Goal: Information Seeking & Learning: Compare options

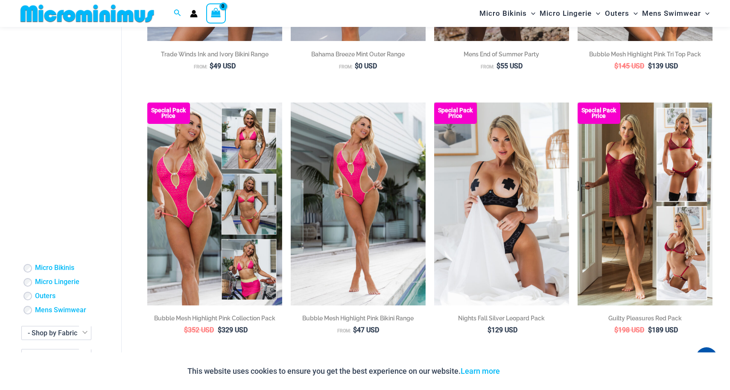
scroll to position [833, 0]
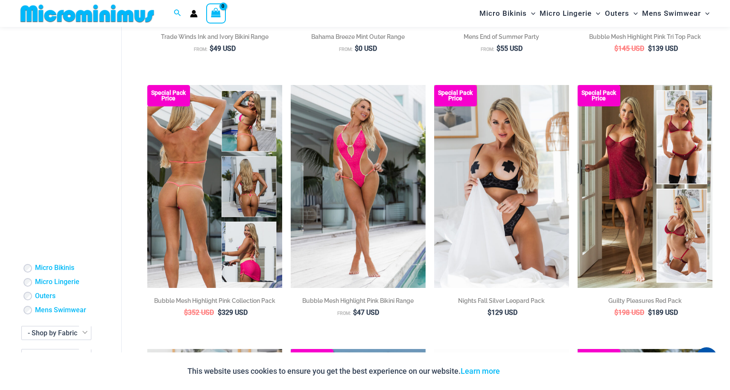
click at [207, 229] on img at bounding box center [214, 186] width 135 height 202
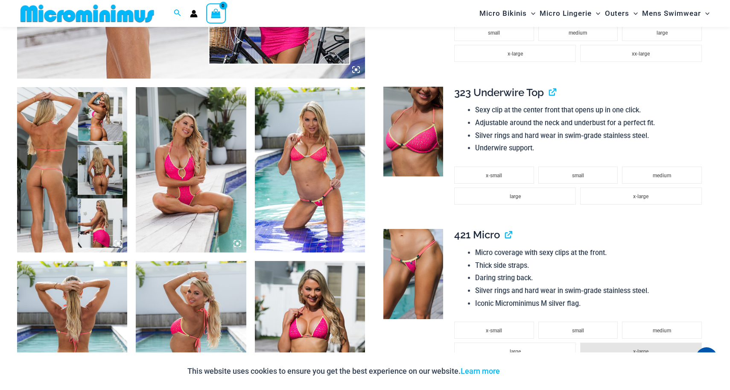
scroll to position [500, 0]
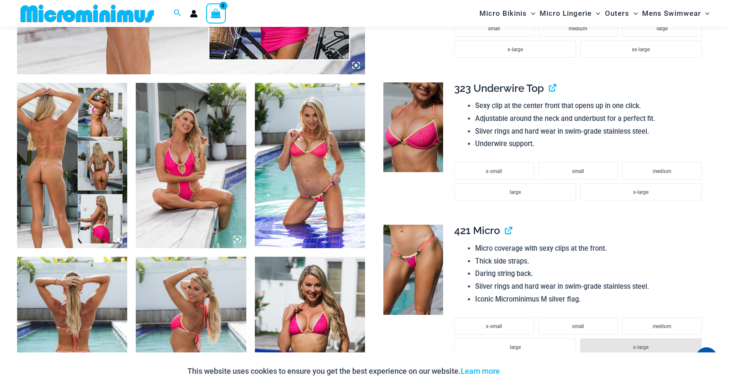
click at [74, 183] on img at bounding box center [72, 165] width 110 height 165
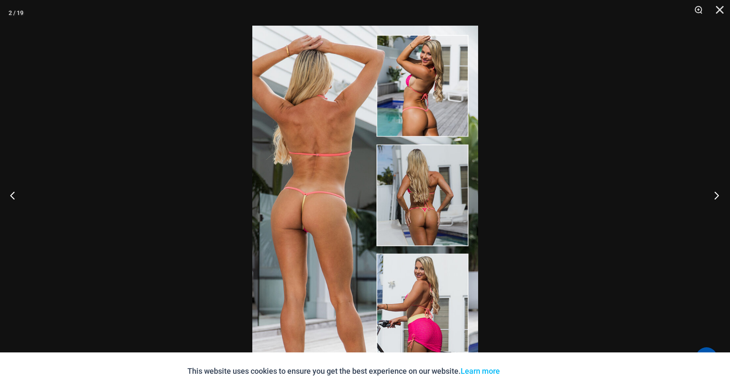
click at [717, 195] on button "Next" at bounding box center [714, 195] width 32 height 43
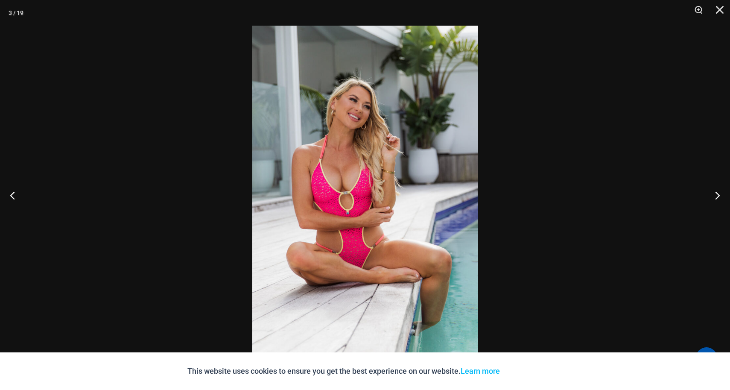
click at [618, 169] on div at bounding box center [365, 195] width 730 height 390
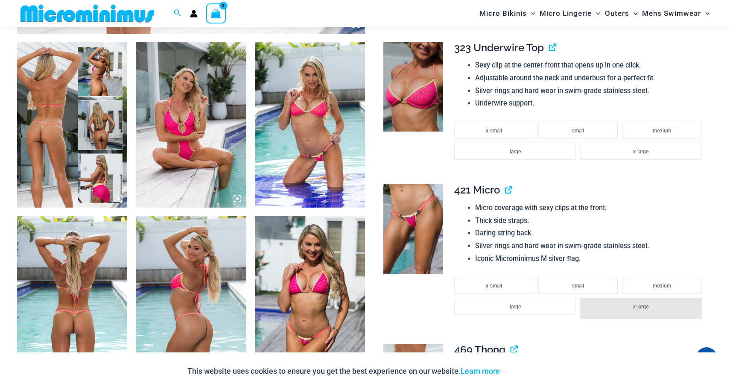
scroll to position [554, 0]
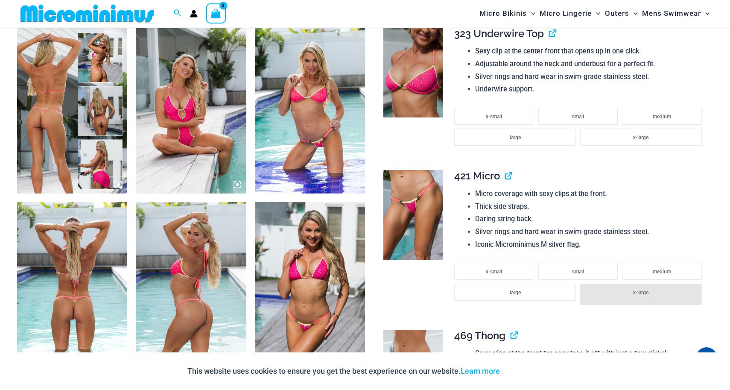
click at [222, 150] on img at bounding box center [191, 110] width 110 height 165
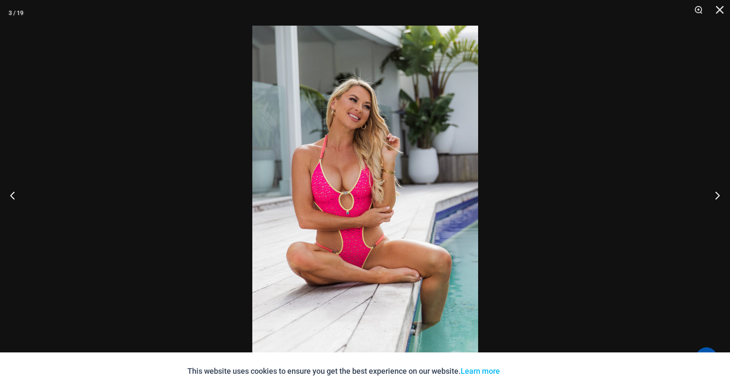
click at [355, 161] on img at bounding box center [365, 195] width 226 height 338
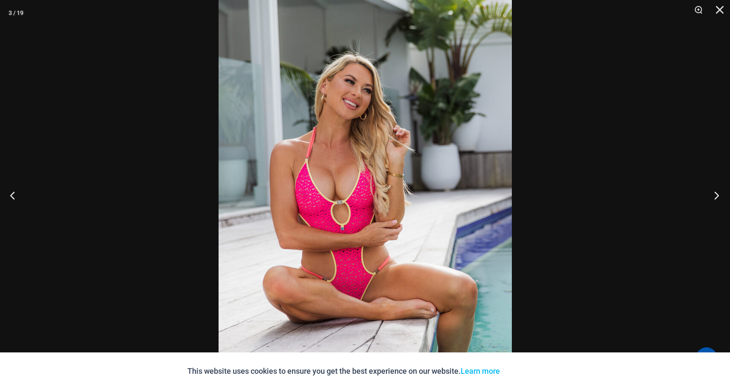
click at [720, 198] on button "Next" at bounding box center [714, 195] width 32 height 43
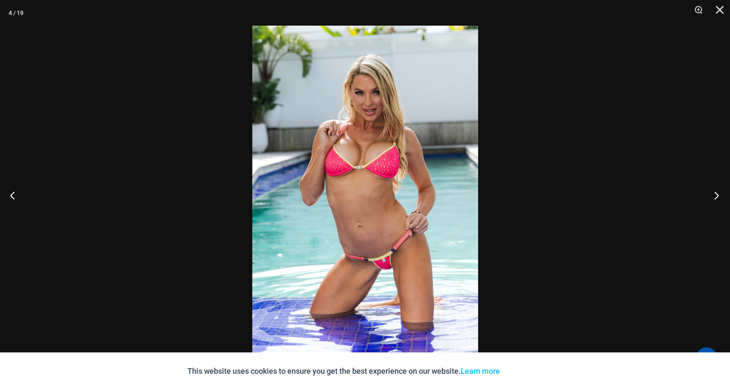
click at [712, 196] on button "Next" at bounding box center [714, 195] width 32 height 43
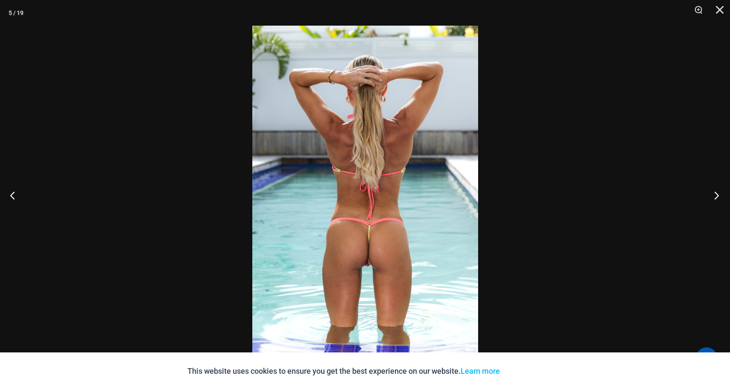
click at [712, 196] on button "Next" at bounding box center [714, 195] width 32 height 43
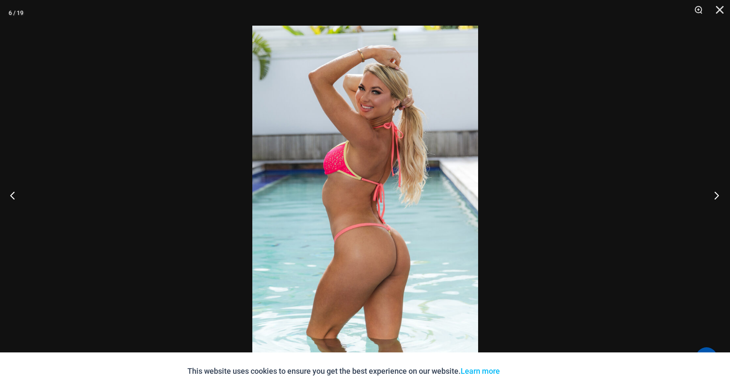
click at [712, 196] on button "Next" at bounding box center [714, 195] width 32 height 43
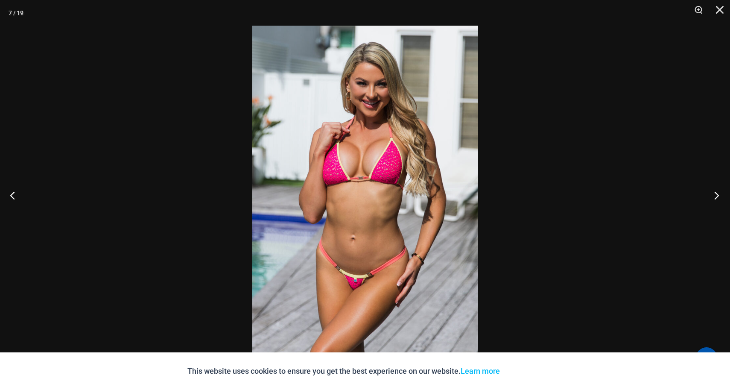
click at [712, 196] on button "Next" at bounding box center [714, 195] width 32 height 43
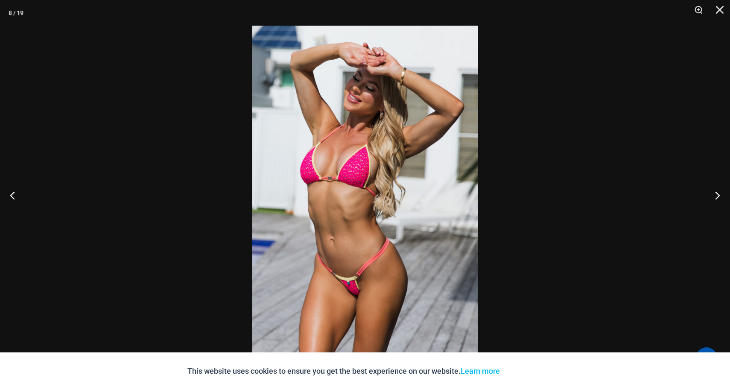
click at [612, 211] on div at bounding box center [365, 195] width 730 height 390
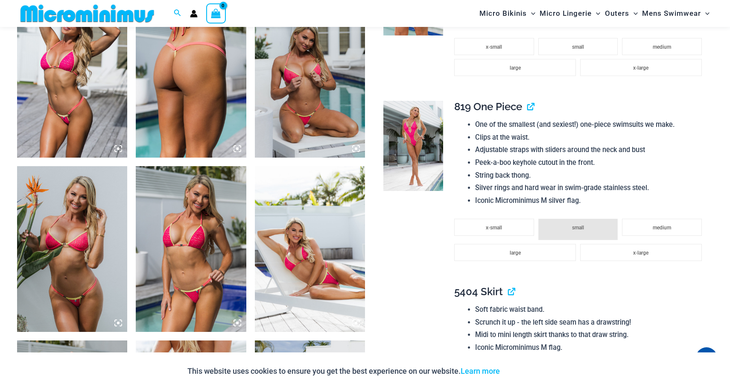
scroll to position [938, 0]
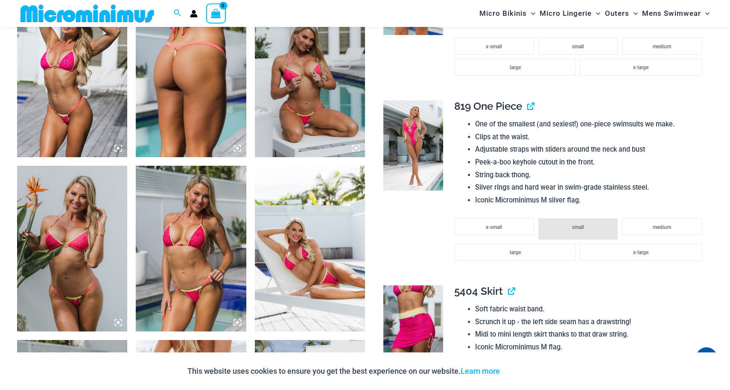
click at [317, 128] on img at bounding box center [310, 74] width 110 height 165
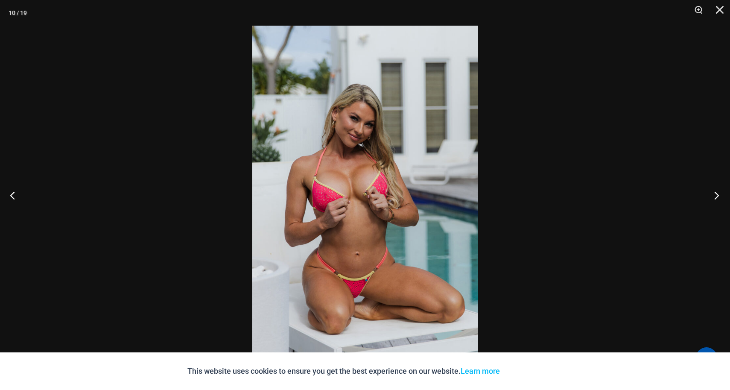
click at [716, 195] on button "Next" at bounding box center [714, 195] width 32 height 43
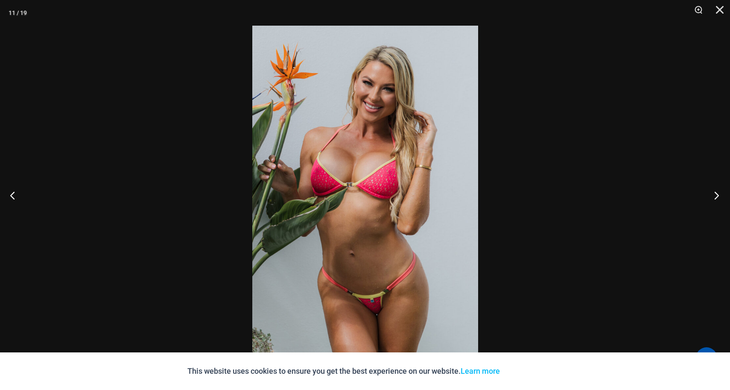
click at [716, 195] on button "Next" at bounding box center [714, 195] width 32 height 43
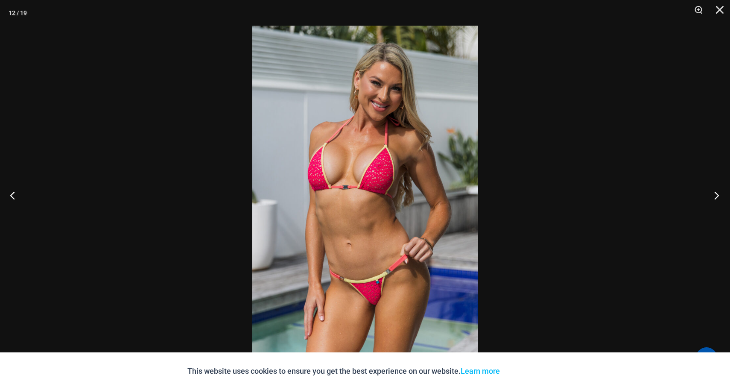
click at [716, 195] on button "Next" at bounding box center [714, 195] width 32 height 43
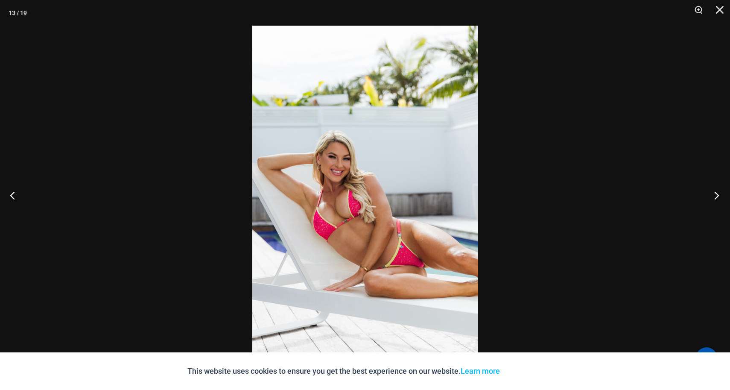
click at [716, 195] on button "Next" at bounding box center [714, 195] width 32 height 43
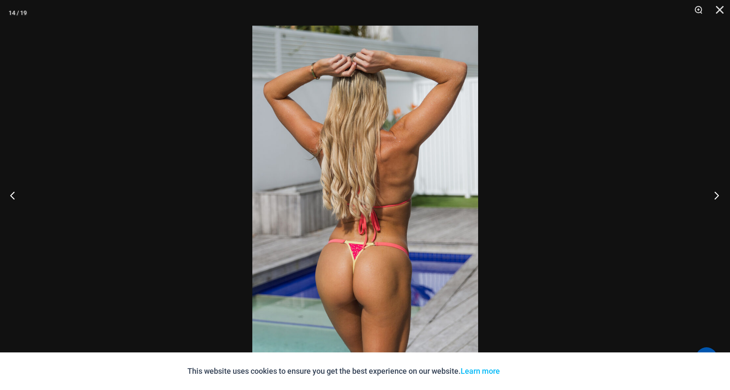
click at [716, 195] on button "Next" at bounding box center [714, 195] width 32 height 43
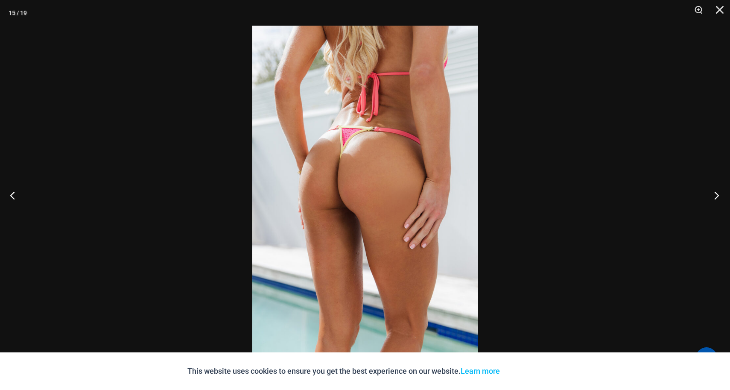
click at [716, 195] on button "Next" at bounding box center [714, 195] width 32 height 43
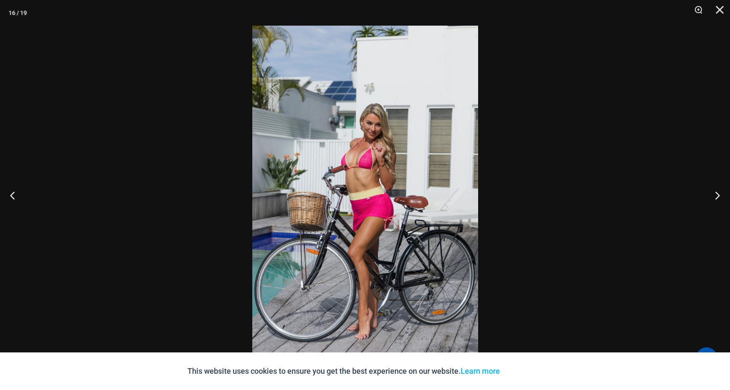
click at [665, 207] on div at bounding box center [365, 195] width 730 height 390
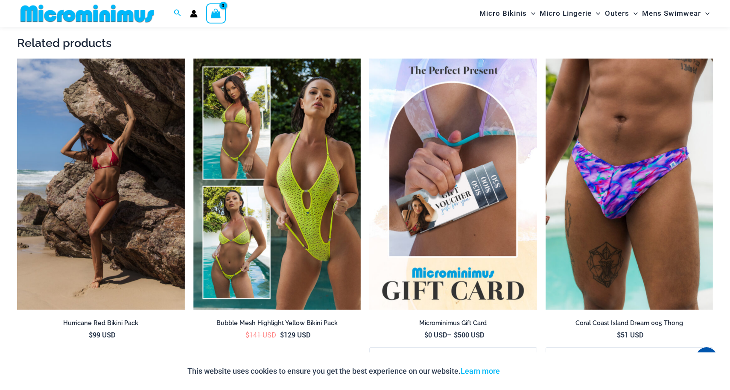
scroll to position [2089, 0]
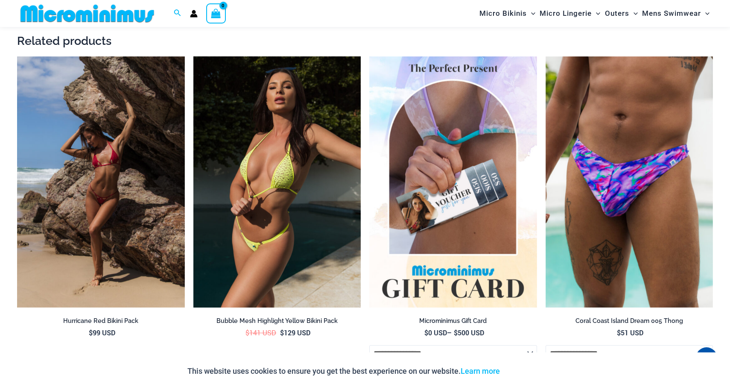
click at [283, 215] on img at bounding box center [277, 181] width 168 height 251
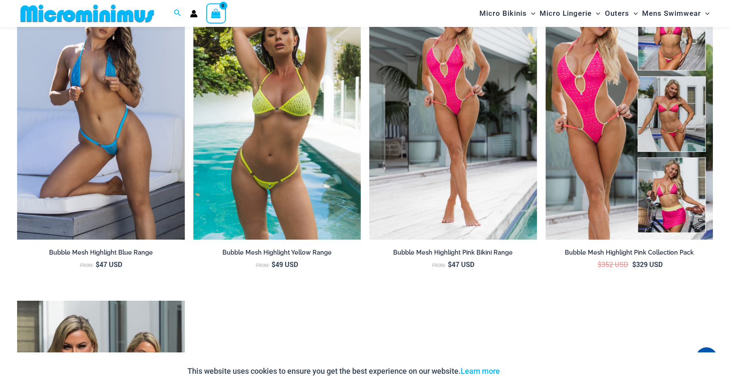
scroll to position [1003, 0]
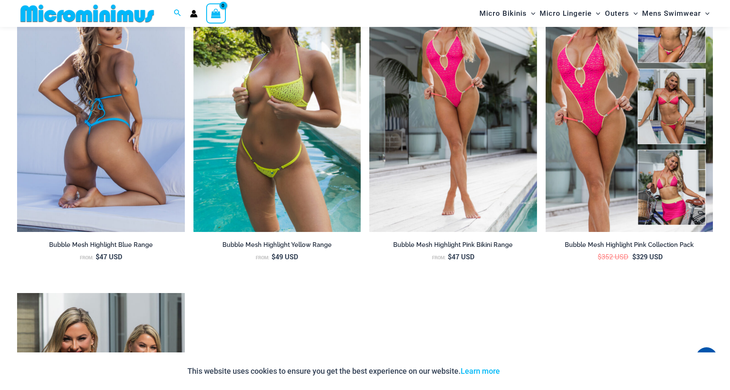
click at [106, 167] on img at bounding box center [101, 105] width 168 height 251
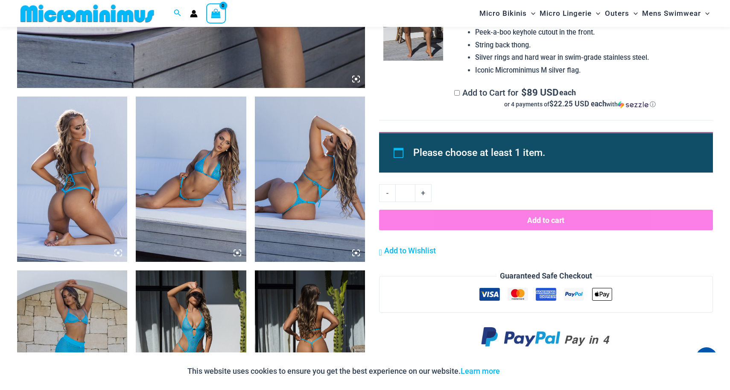
scroll to position [533, 0]
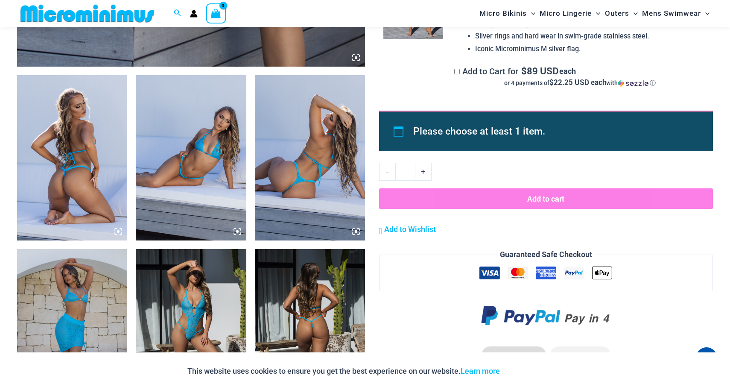
click at [207, 156] on img at bounding box center [191, 157] width 110 height 165
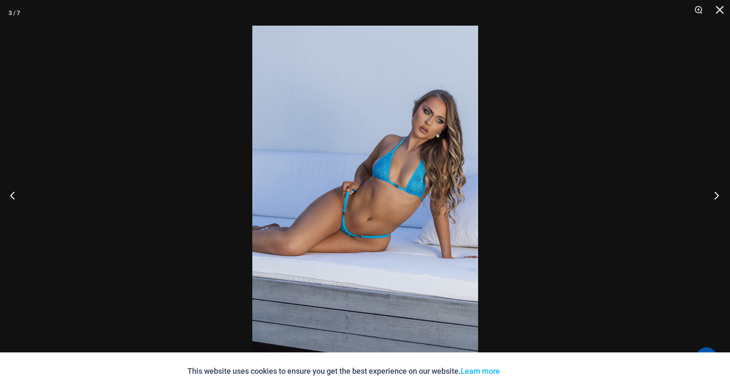
click at [716, 195] on button "Next" at bounding box center [714, 195] width 32 height 43
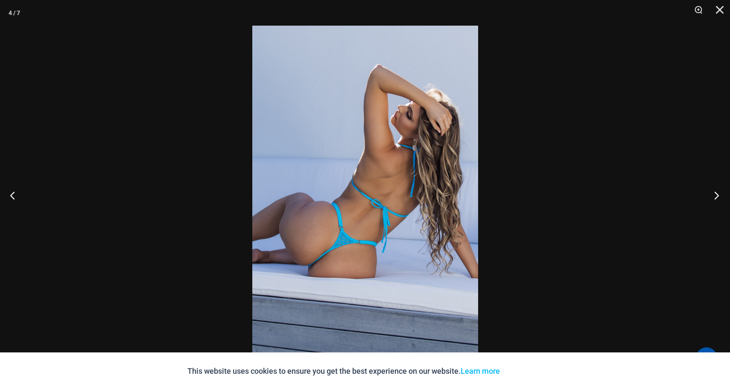
click at [717, 198] on button "Next" at bounding box center [714, 195] width 32 height 43
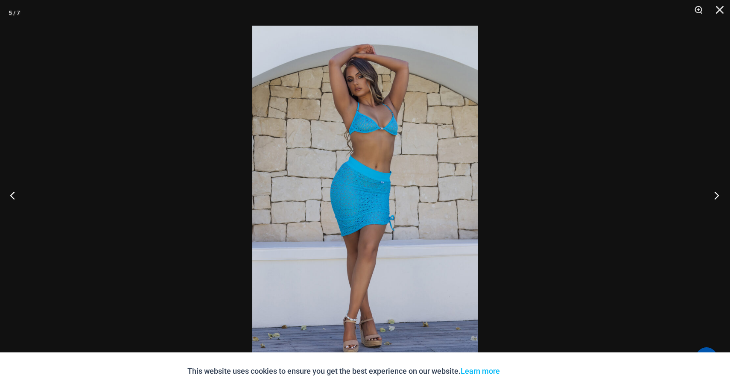
click at [719, 197] on button "Next" at bounding box center [714, 195] width 32 height 43
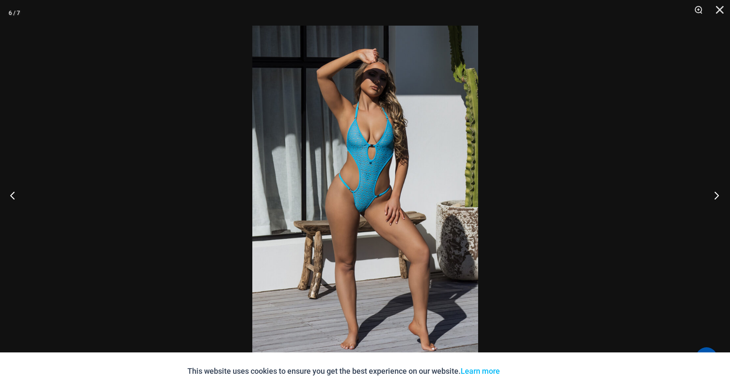
click at [714, 196] on button "Next" at bounding box center [714, 195] width 32 height 43
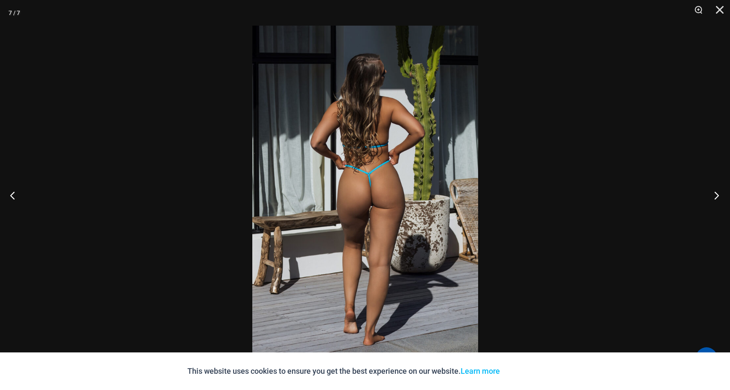
click at [714, 196] on button "Next" at bounding box center [714, 195] width 32 height 43
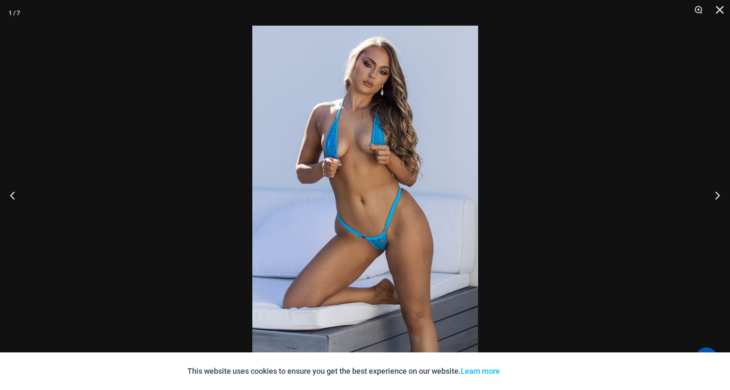
click at [556, 218] on div at bounding box center [365, 195] width 730 height 390
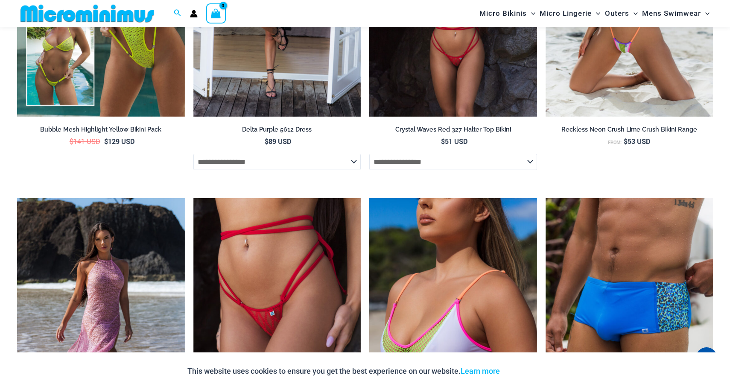
scroll to position [2501, 0]
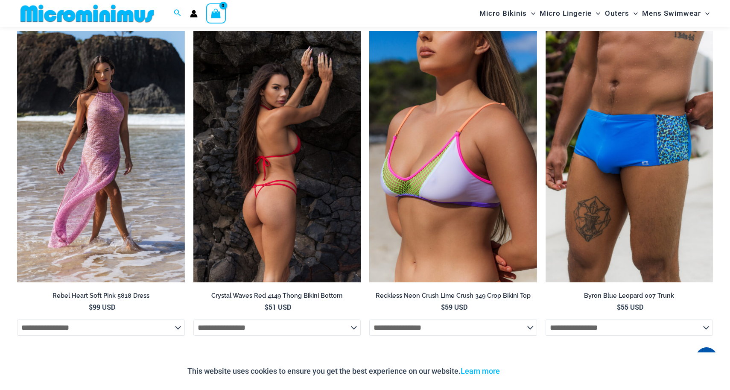
click at [286, 191] on img at bounding box center [277, 156] width 168 height 251
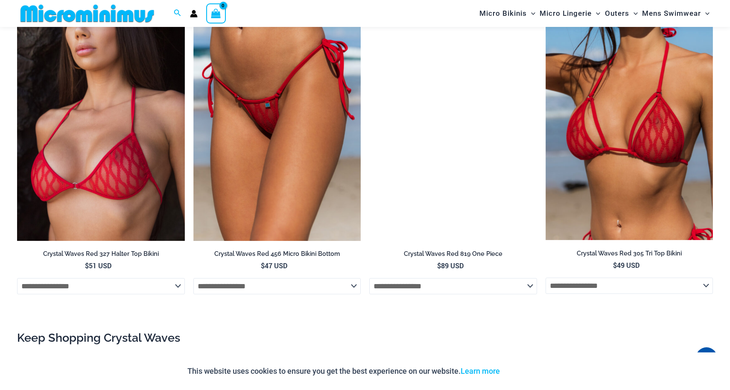
scroll to position [996, 0]
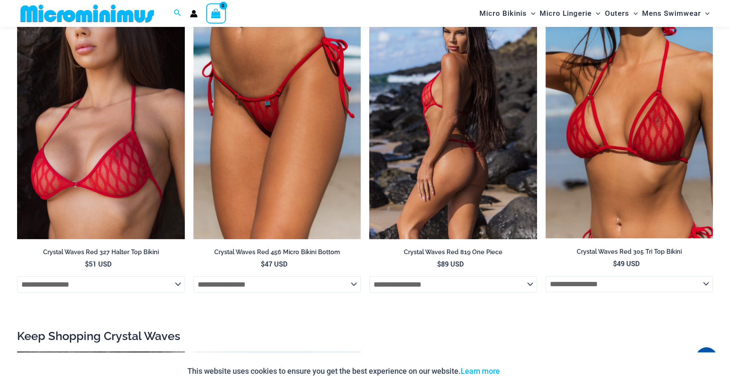
click at [423, 160] on img at bounding box center [453, 113] width 168 height 251
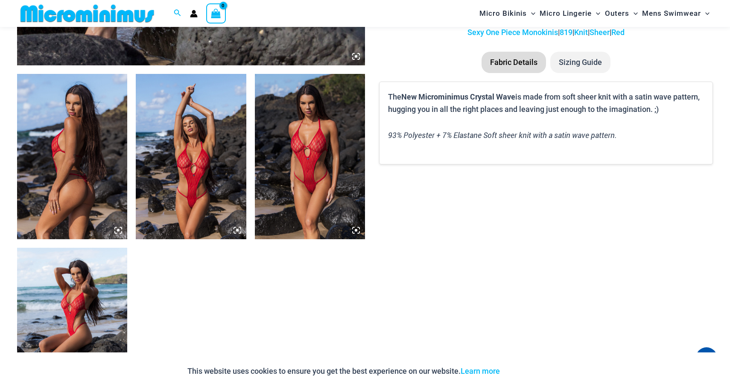
scroll to position [553, 0]
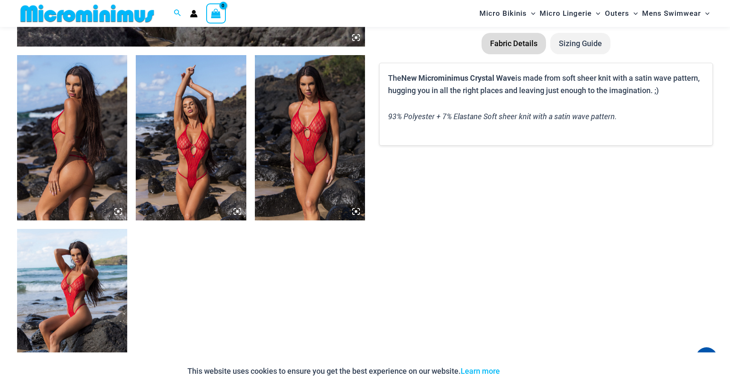
click at [219, 158] on img at bounding box center [191, 137] width 110 height 165
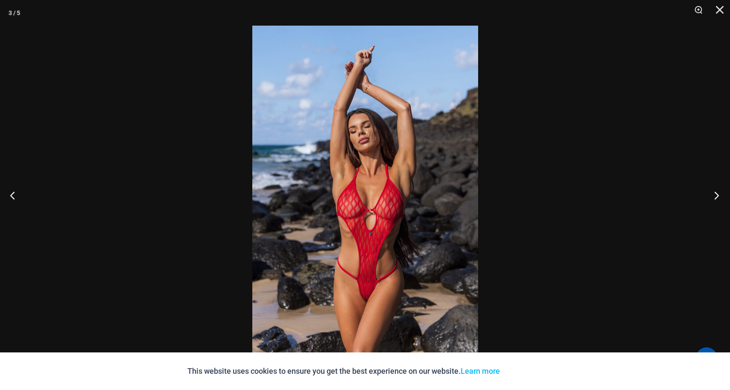
click at [715, 199] on button "Next" at bounding box center [714, 195] width 32 height 43
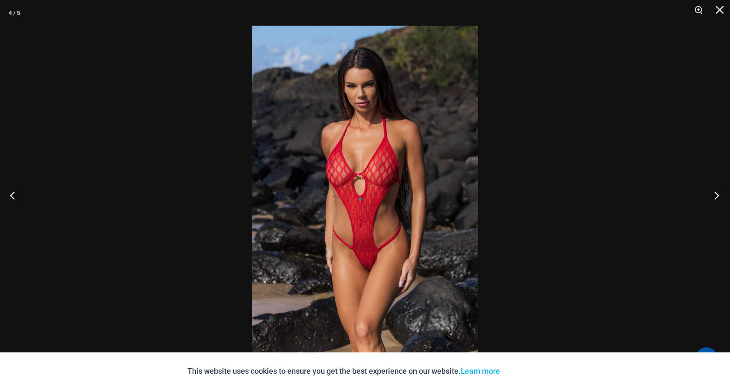
click at [715, 199] on button "Next" at bounding box center [714, 195] width 32 height 43
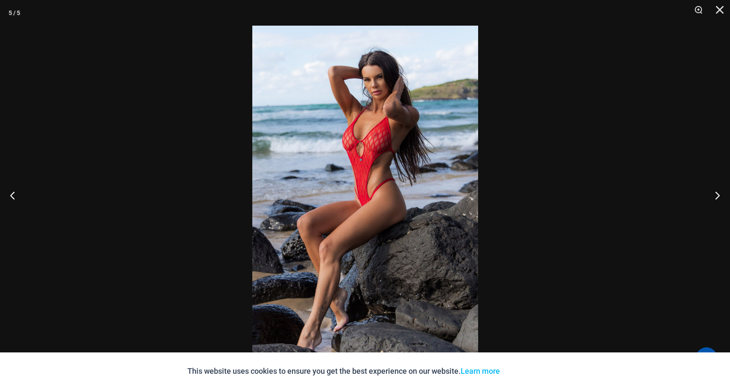
click at [639, 219] on div at bounding box center [365, 195] width 730 height 390
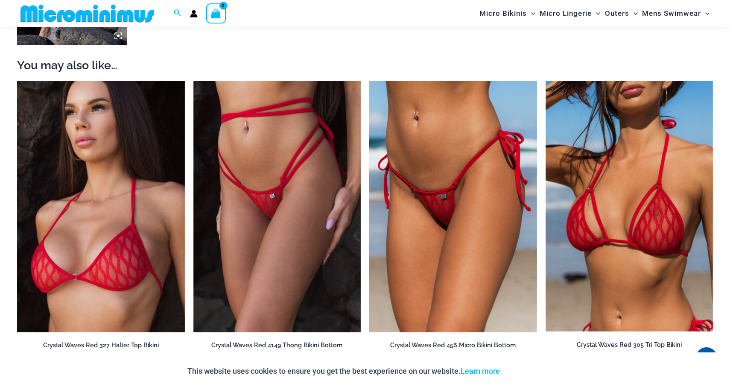
scroll to position [909, 0]
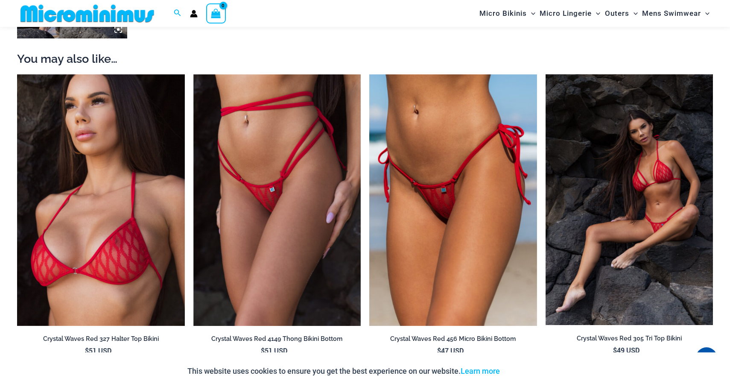
click at [636, 206] on img at bounding box center [629, 199] width 168 height 251
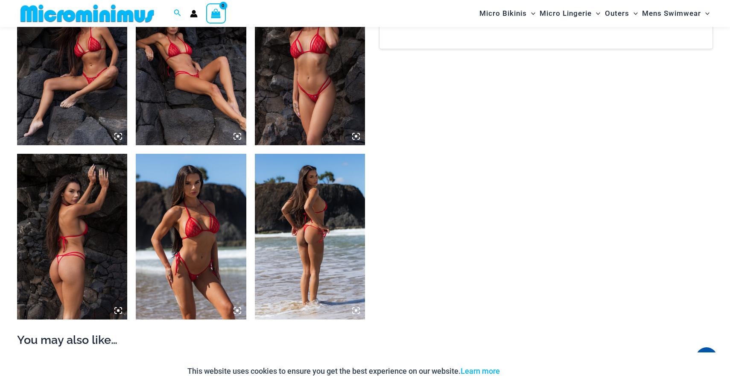
scroll to position [643, 0]
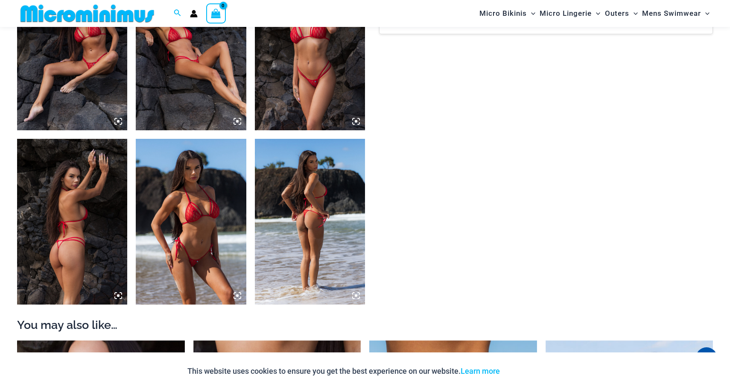
click at [214, 237] on img at bounding box center [191, 221] width 110 height 165
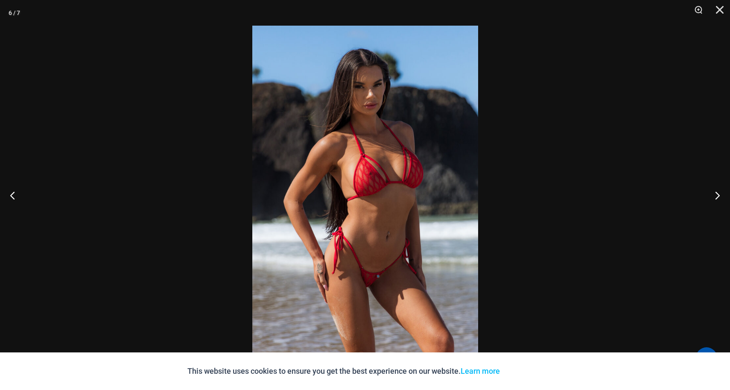
click at [602, 212] on div at bounding box center [365, 195] width 730 height 390
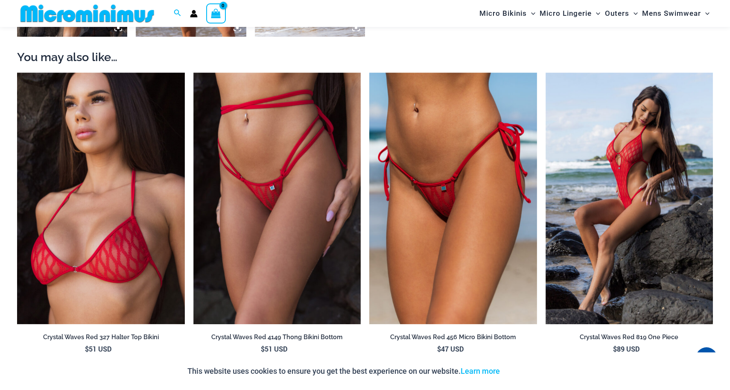
scroll to position [912, 0]
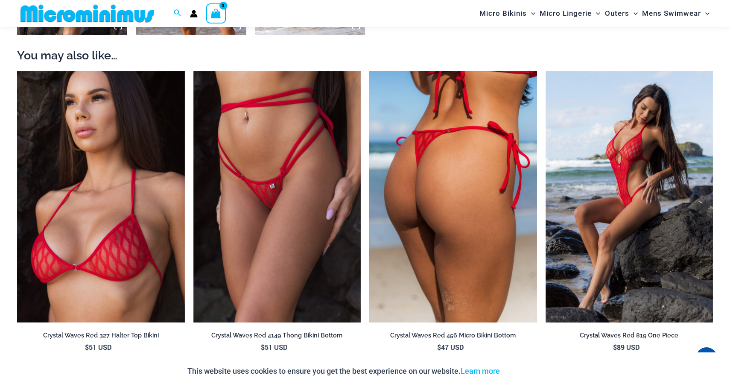
click at [475, 203] on img at bounding box center [453, 196] width 168 height 251
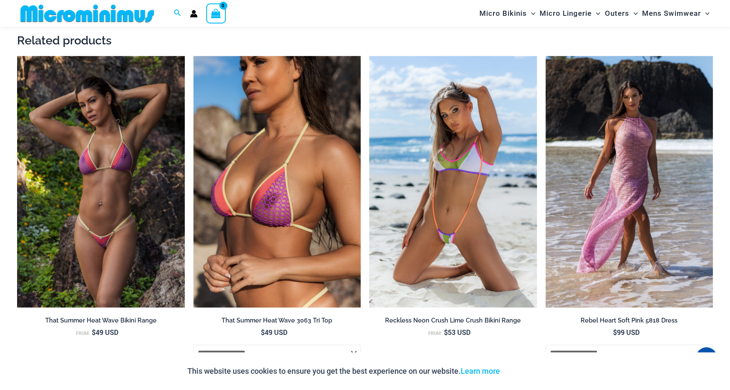
scroll to position [1637, 0]
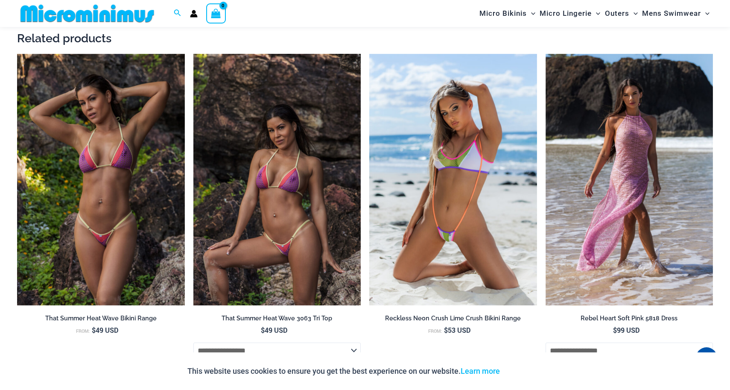
click at [263, 221] on img at bounding box center [277, 179] width 168 height 251
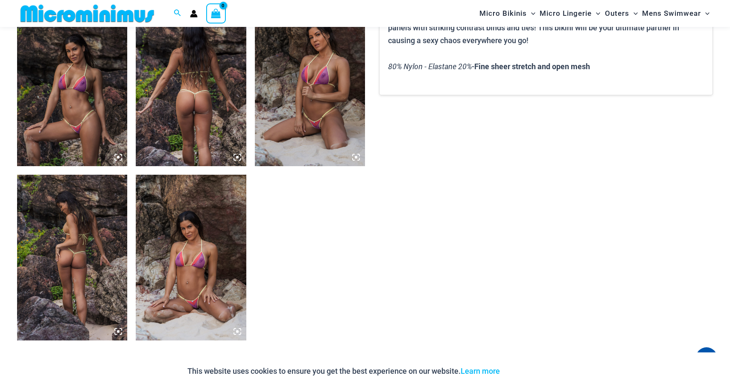
scroll to position [615, 0]
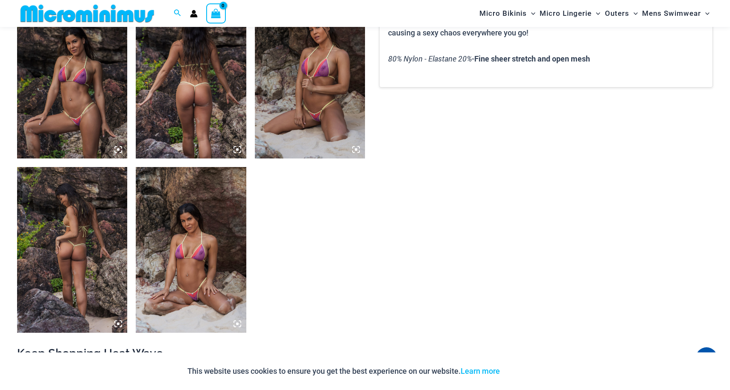
click at [89, 100] on img at bounding box center [72, 75] width 110 height 165
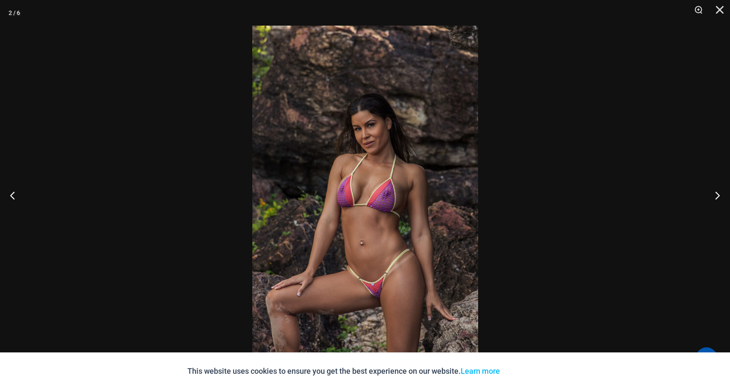
click at [244, 201] on div at bounding box center [365, 195] width 730 height 390
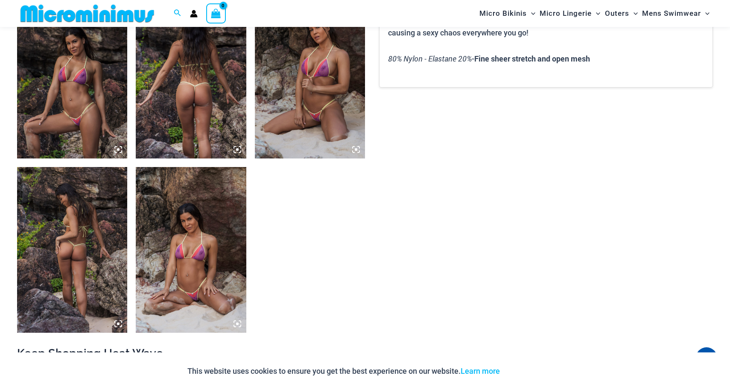
click at [319, 99] on img at bounding box center [310, 75] width 110 height 165
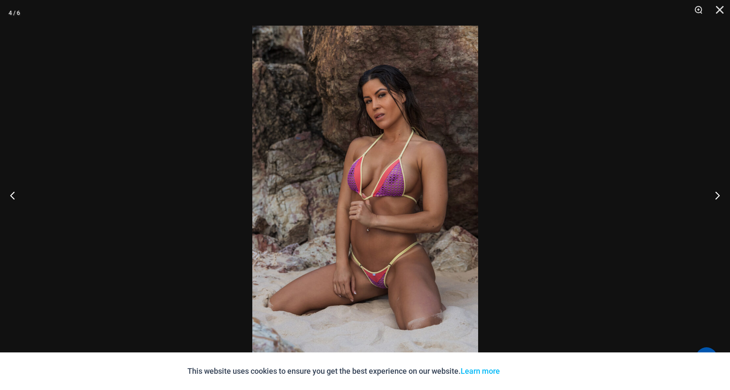
click at [367, 160] on img at bounding box center [365, 195] width 226 height 338
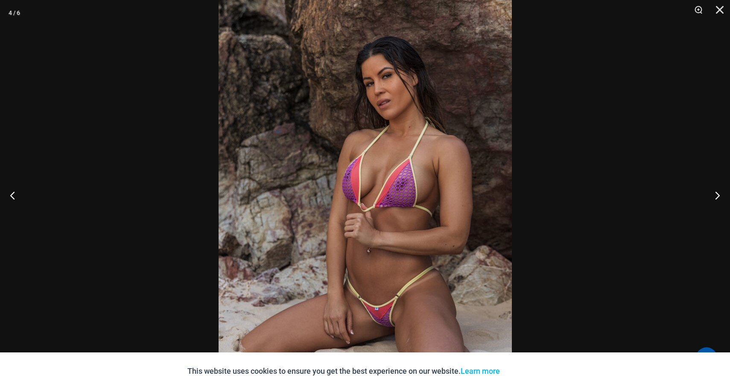
click at [495, 170] on img at bounding box center [365, 205] width 293 height 440
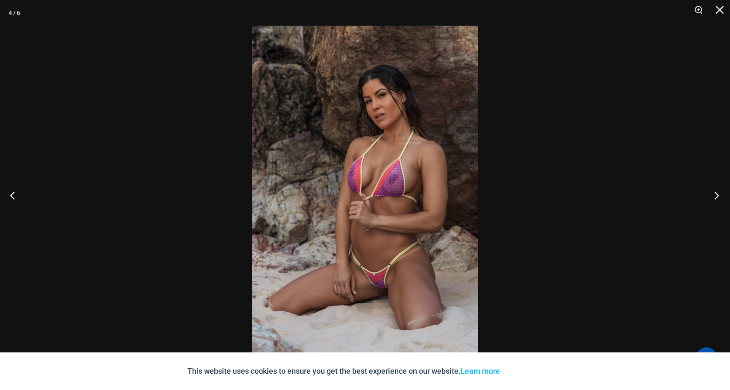
click at [715, 197] on button "Next" at bounding box center [714, 195] width 32 height 43
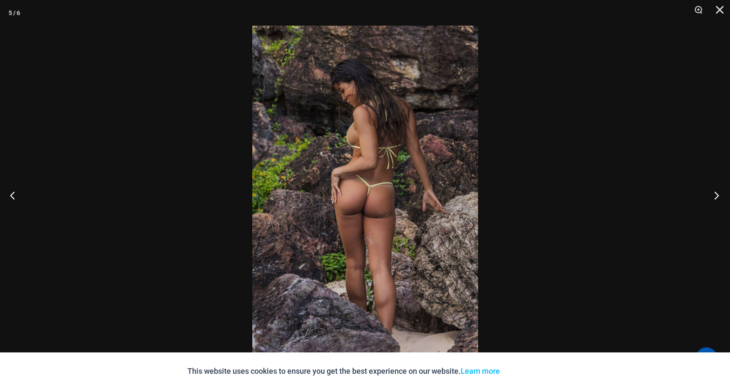
click at [717, 195] on button "Next" at bounding box center [714, 195] width 32 height 43
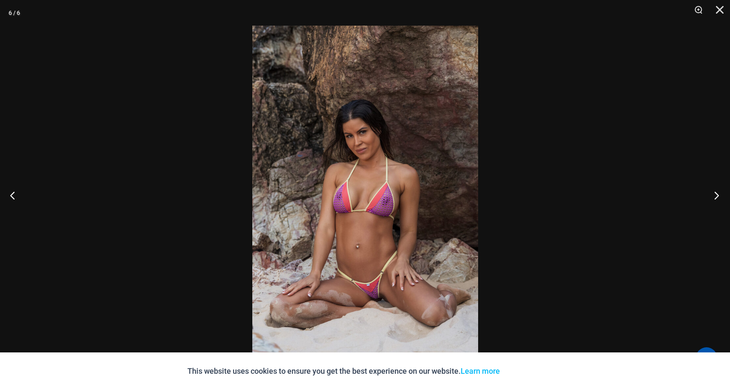
click at [717, 194] on button "Next" at bounding box center [714, 195] width 32 height 43
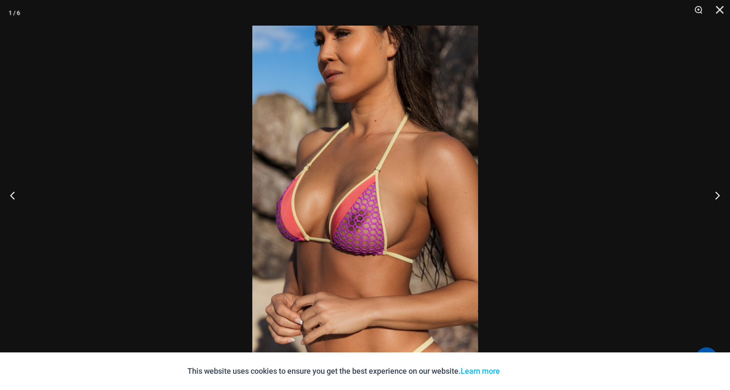
click at [589, 201] on div at bounding box center [365, 195] width 730 height 390
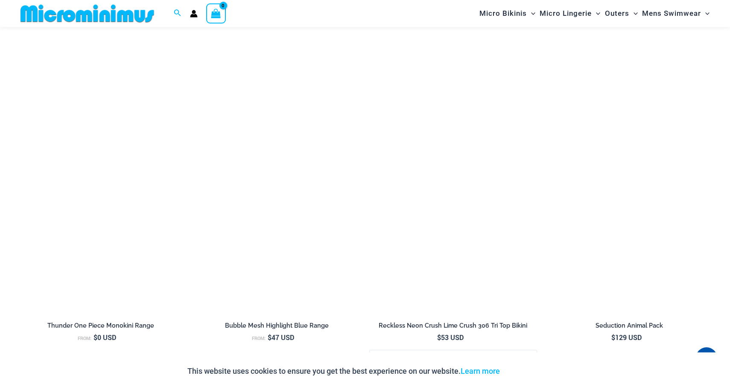
scroll to position [2121, 0]
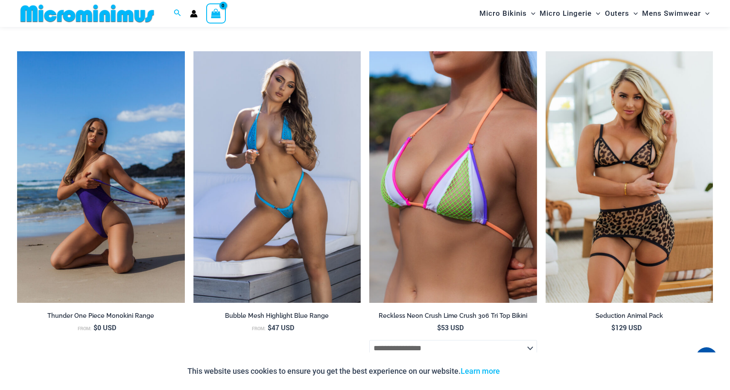
click at [112, 175] on img at bounding box center [101, 176] width 168 height 251
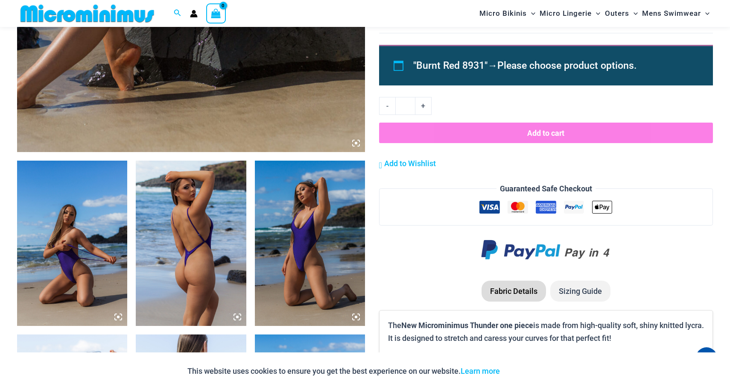
scroll to position [471, 0]
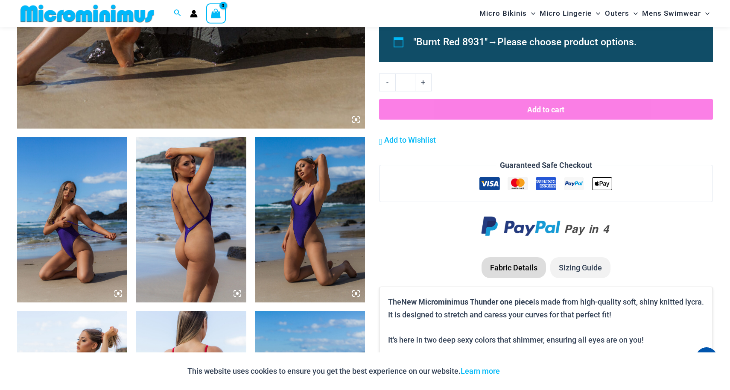
click at [73, 226] on img at bounding box center [72, 219] width 110 height 165
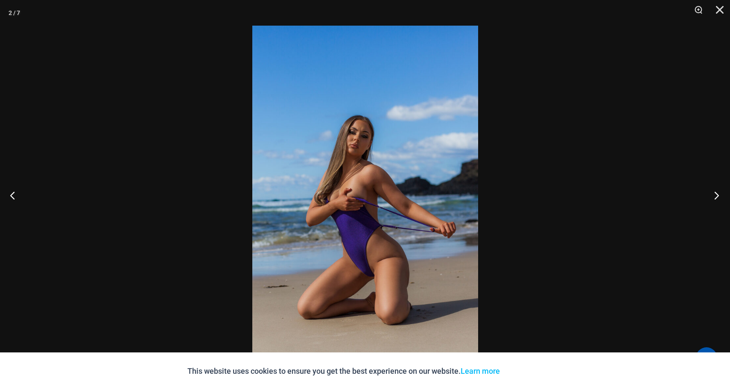
click at [717, 191] on button "Next" at bounding box center [714, 195] width 32 height 43
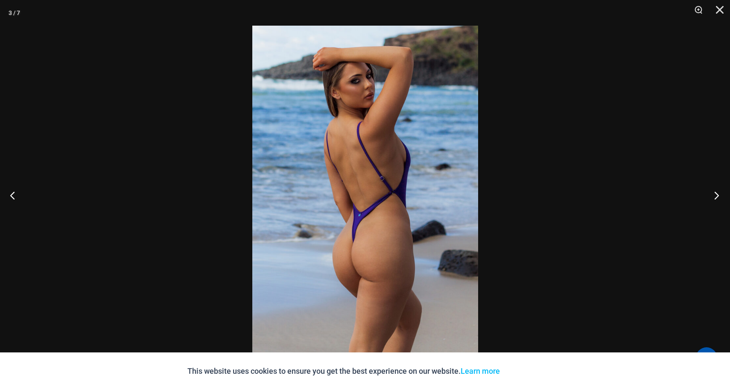
click at [720, 195] on button "Next" at bounding box center [714, 195] width 32 height 43
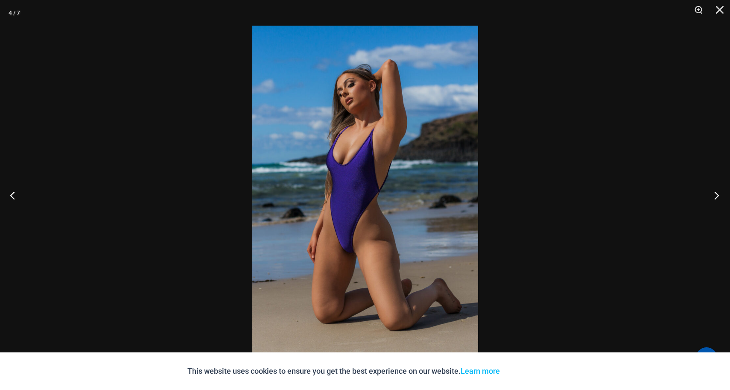
click at [716, 196] on button "Next" at bounding box center [714, 195] width 32 height 43
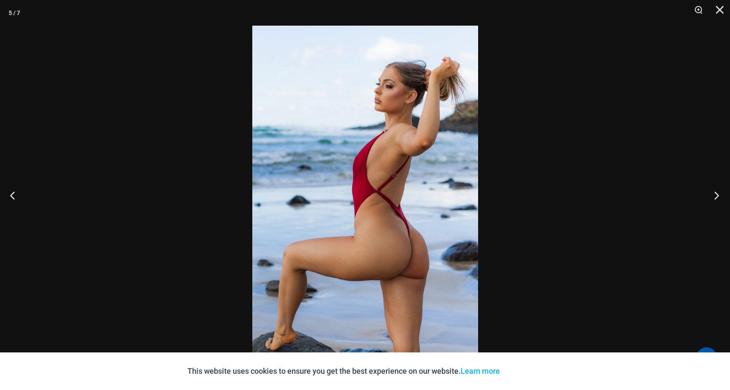
click at [713, 195] on button "Next" at bounding box center [714, 195] width 32 height 43
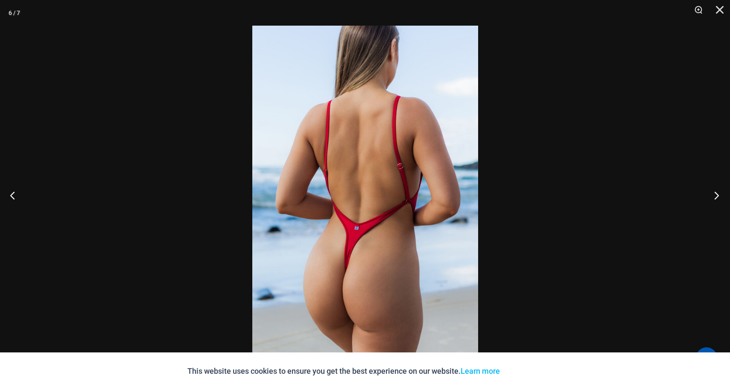
click at [715, 196] on button "Next" at bounding box center [714, 195] width 32 height 43
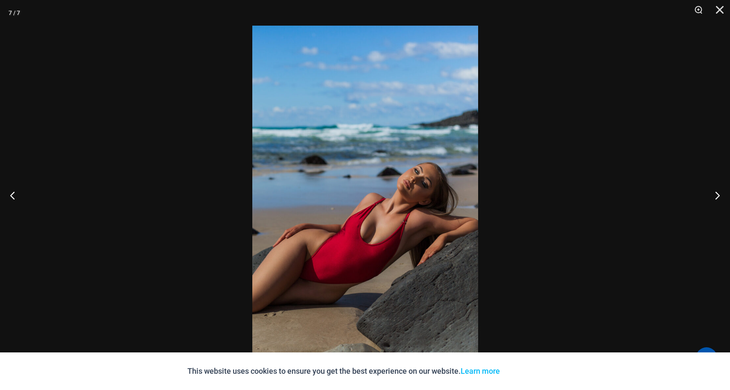
click at [333, 188] on img at bounding box center [365, 195] width 226 height 338
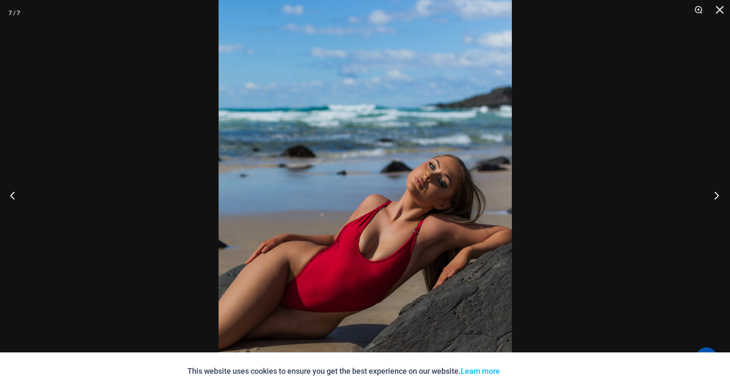
click at [713, 192] on button "Next" at bounding box center [714, 195] width 32 height 43
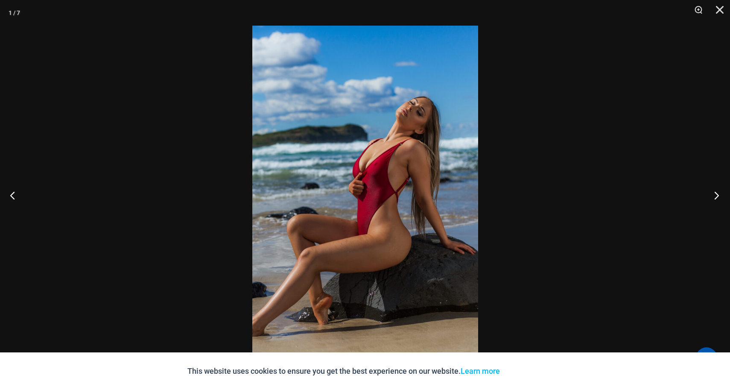
click at [717, 197] on button "Next" at bounding box center [714, 195] width 32 height 43
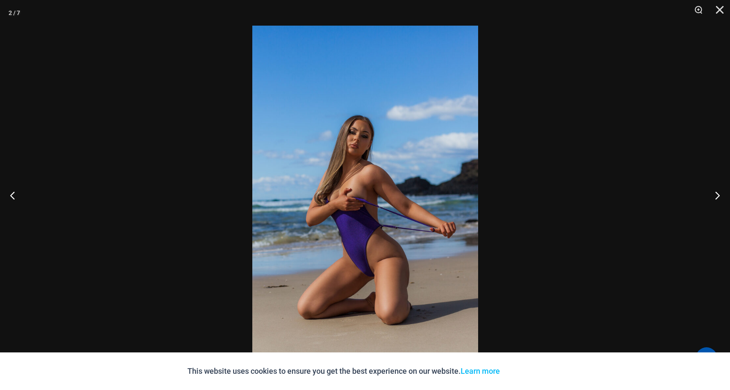
click at [626, 215] on div at bounding box center [365, 195] width 730 height 390
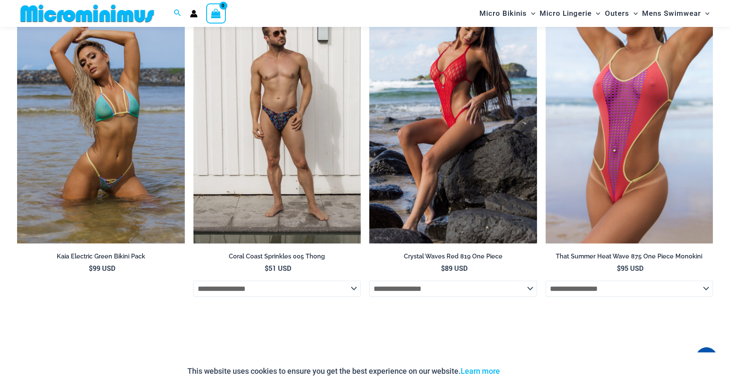
scroll to position [2505, 0]
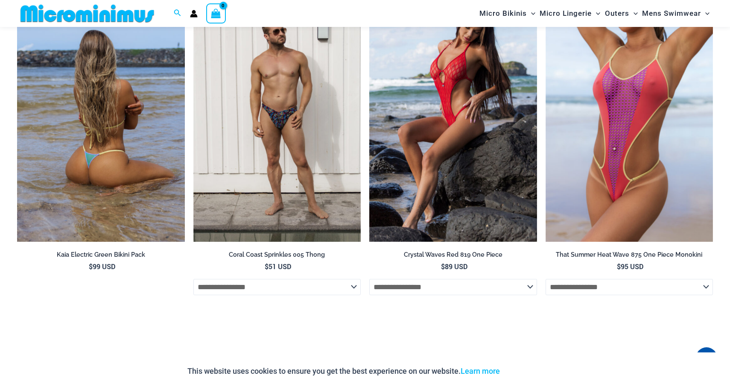
click at [126, 156] on img at bounding box center [101, 115] width 168 height 251
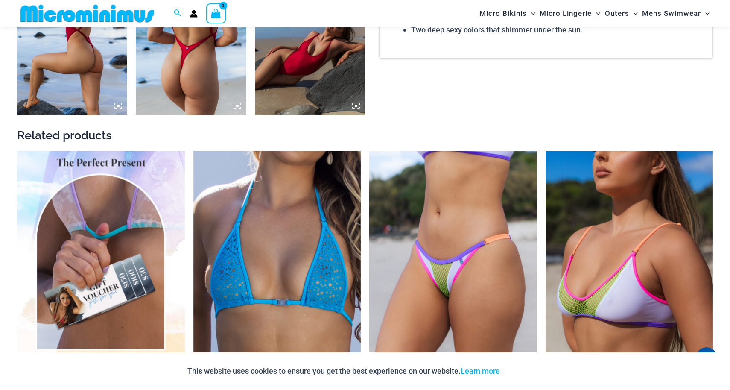
scroll to position [830, 0]
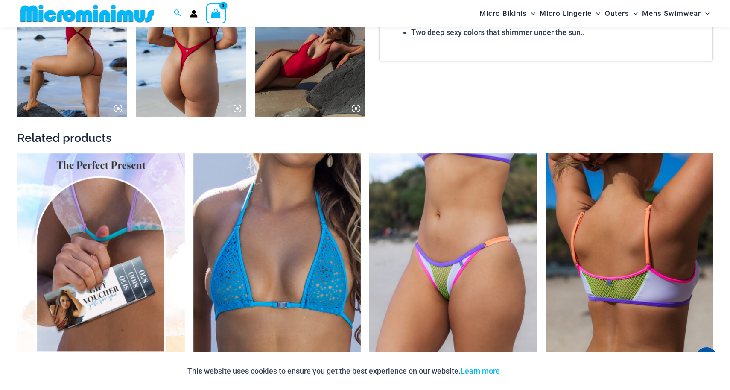
click at [587, 212] on img at bounding box center [629, 278] width 168 height 251
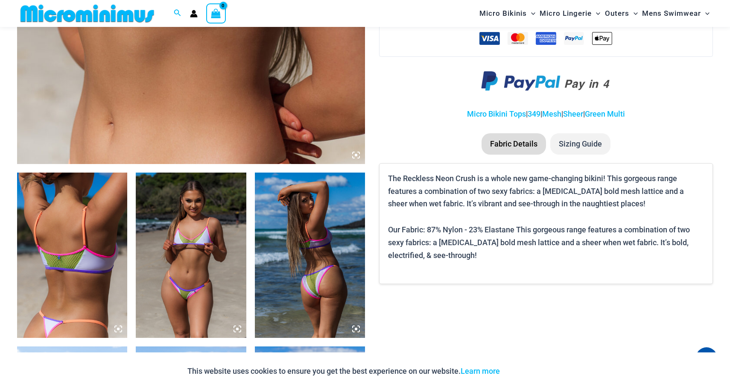
scroll to position [547, 0]
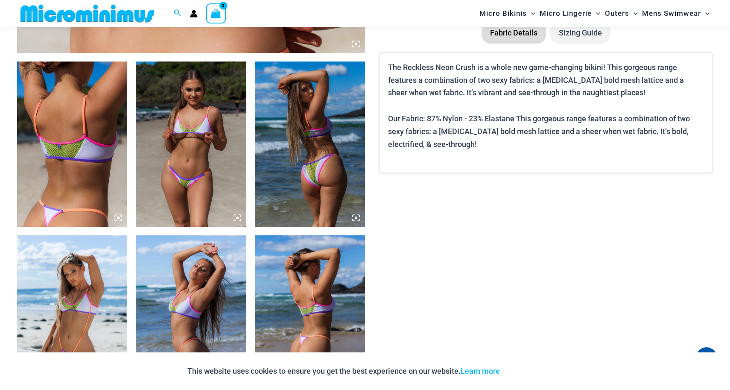
click at [210, 149] on img at bounding box center [191, 143] width 110 height 165
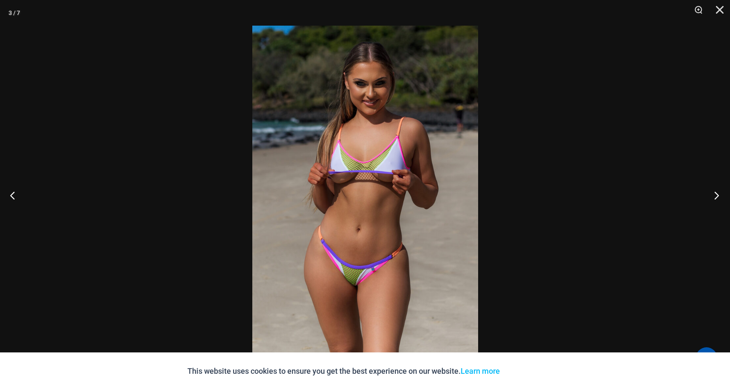
click at [717, 194] on button "Next" at bounding box center [714, 195] width 32 height 43
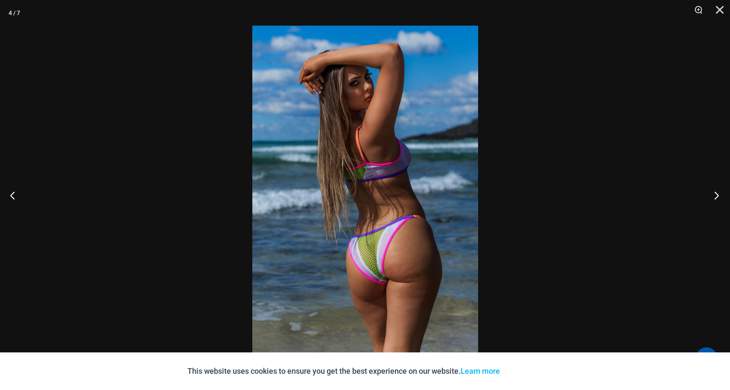
click at [717, 194] on button "Next" at bounding box center [714, 195] width 32 height 43
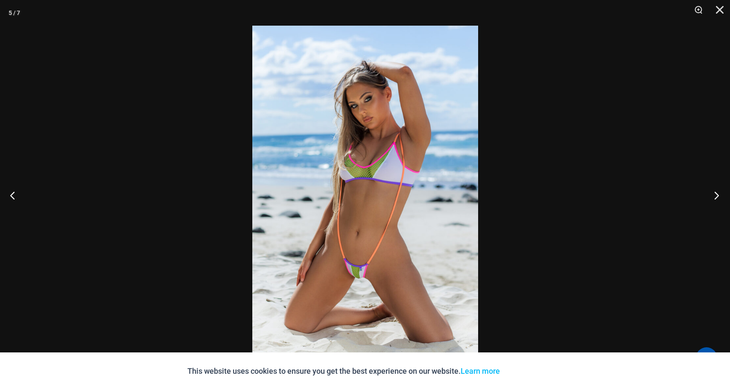
click at [717, 194] on button "Next" at bounding box center [714, 195] width 32 height 43
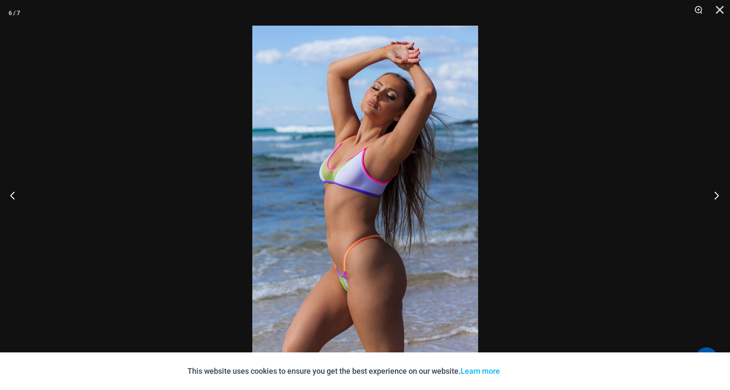
click at [717, 194] on button "Next" at bounding box center [714, 195] width 32 height 43
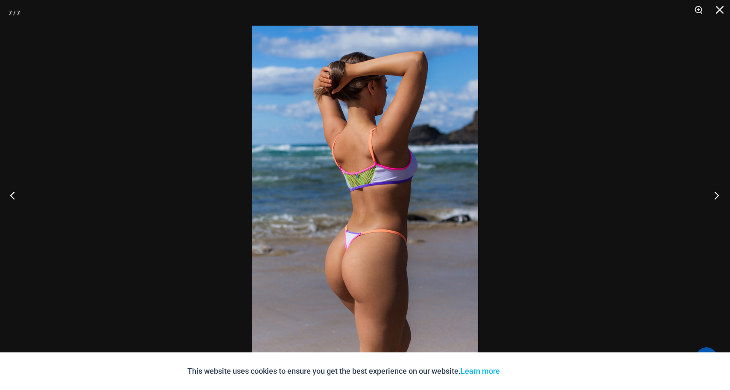
click at [717, 194] on button "Next" at bounding box center [714, 195] width 32 height 43
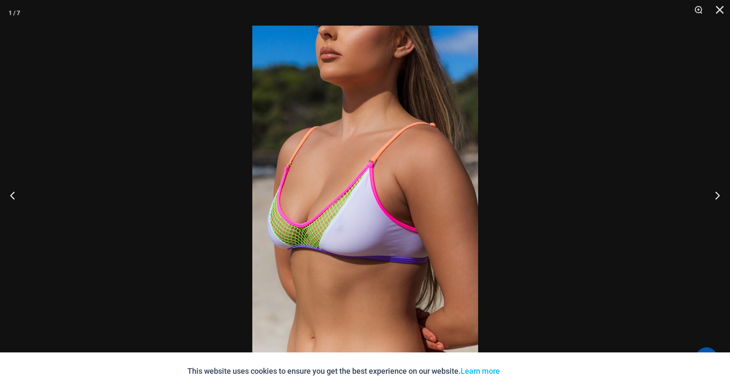
click at [507, 217] on div at bounding box center [365, 195] width 730 height 390
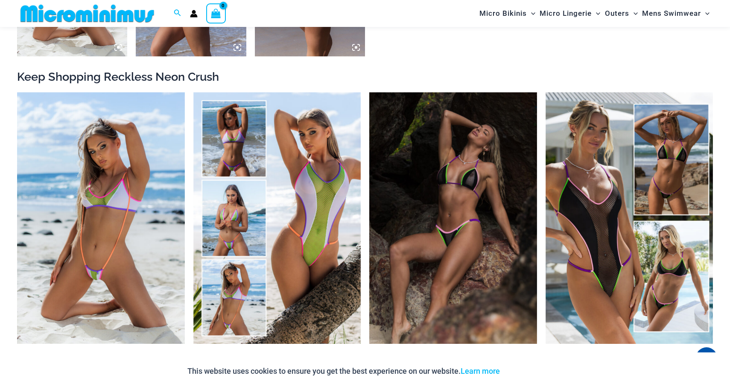
scroll to position [912, 0]
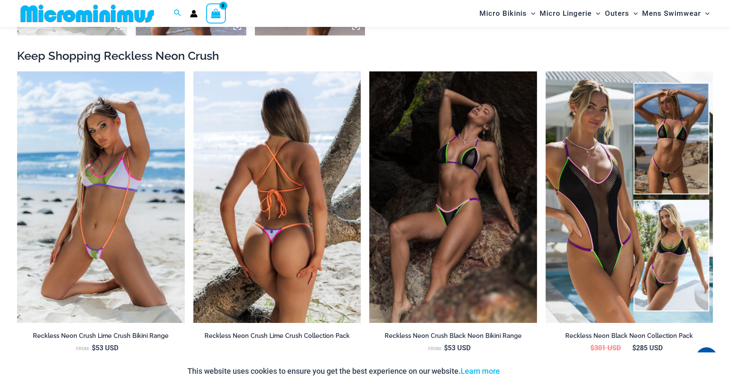
click at [279, 219] on img at bounding box center [277, 196] width 168 height 251
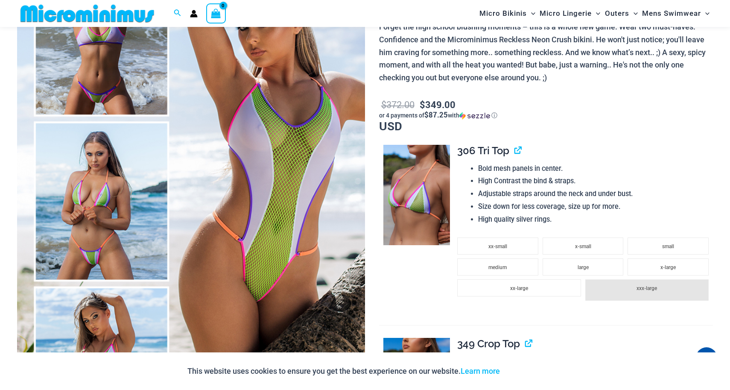
scroll to position [147, 0]
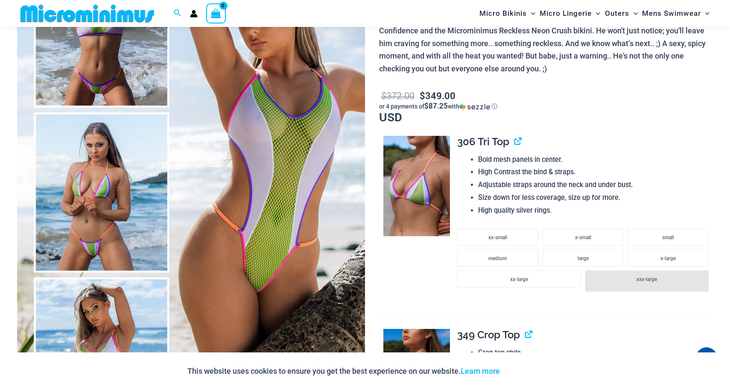
click at [123, 197] on img at bounding box center [191, 192] width 348 height 522
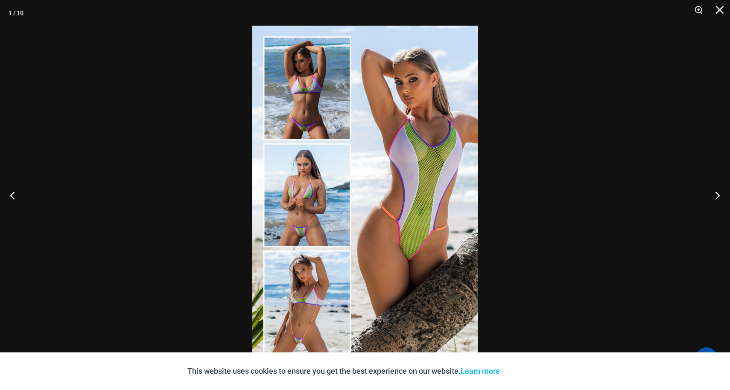
click at [123, 197] on div at bounding box center [365, 195] width 730 height 390
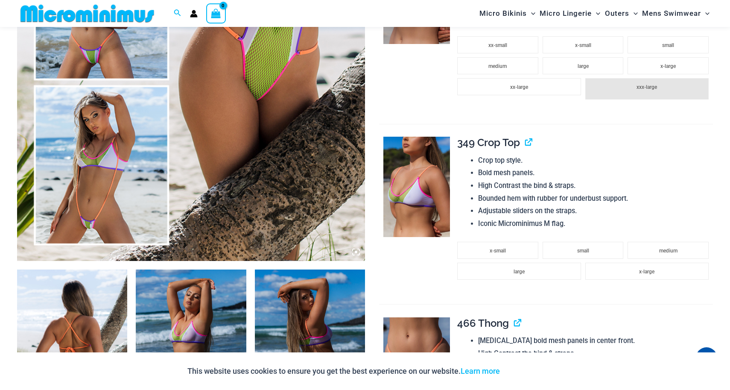
scroll to position [339, 0]
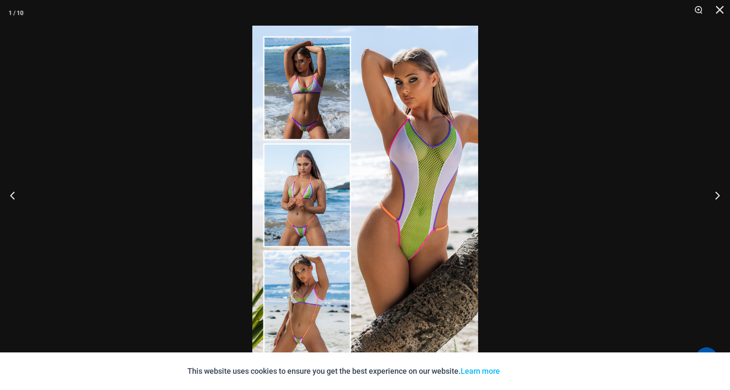
click at [142, 208] on div at bounding box center [365, 195] width 730 height 390
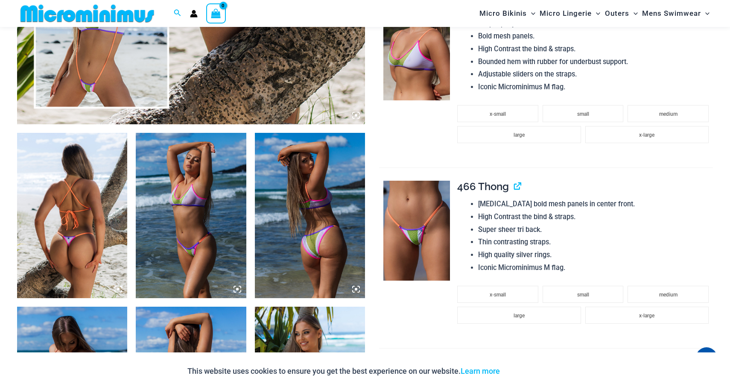
scroll to position [524, 0]
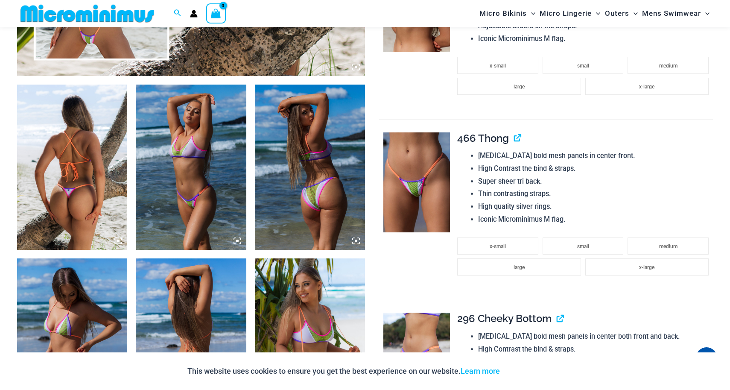
click at [97, 189] on img at bounding box center [72, 167] width 110 height 165
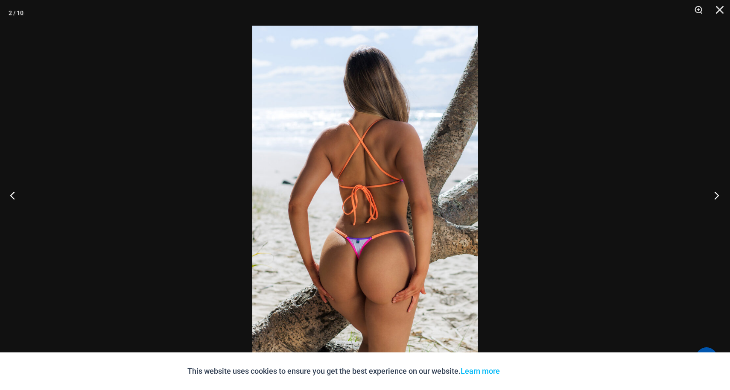
click at [719, 192] on button "Next" at bounding box center [714, 195] width 32 height 43
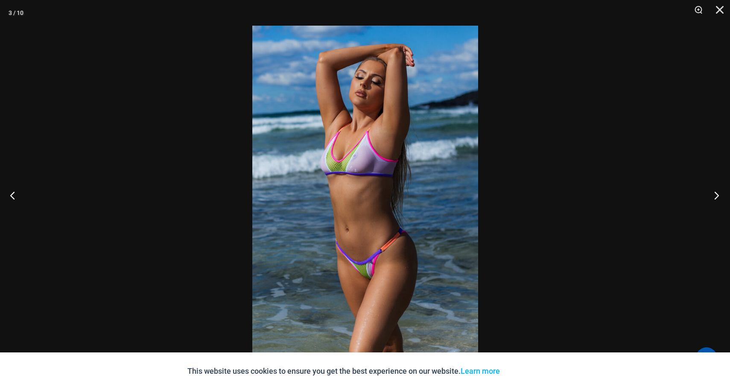
click at [718, 192] on button "Next" at bounding box center [714, 195] width 32 height 43
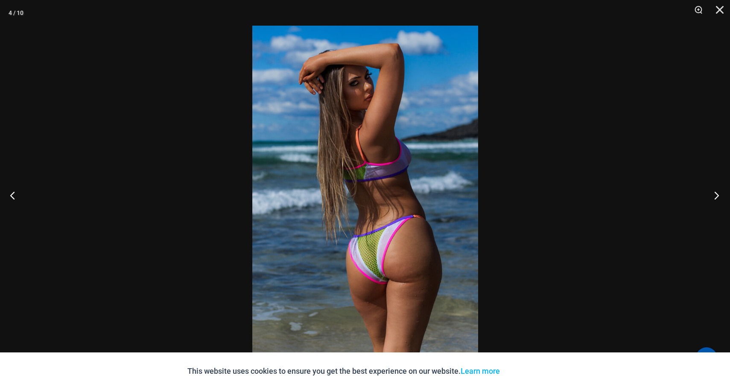
click at [718, 192] on button "Next" at bounding box center [714, 195] width 32 height 43
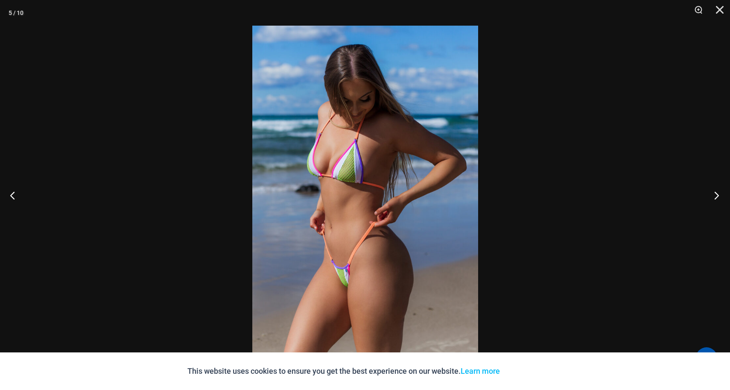
click at [715, 192] on button "Next" at bounding box center [714, 195] width 32 height 43
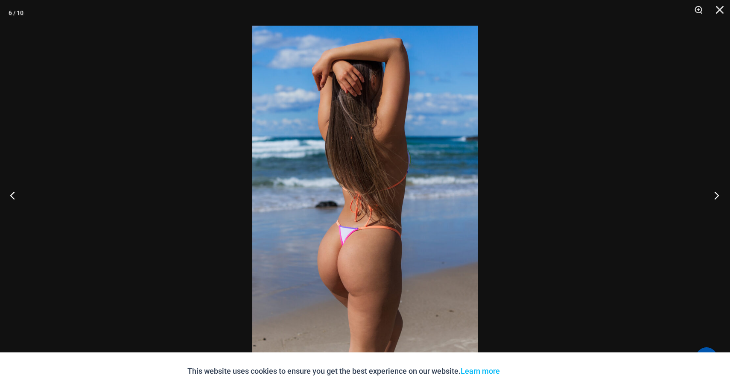
click at [715, 192] on button "Next" at bounding box center [714, 195] width 32 height 43
